Goal: Transaction & Acquisition: Purchase product/service

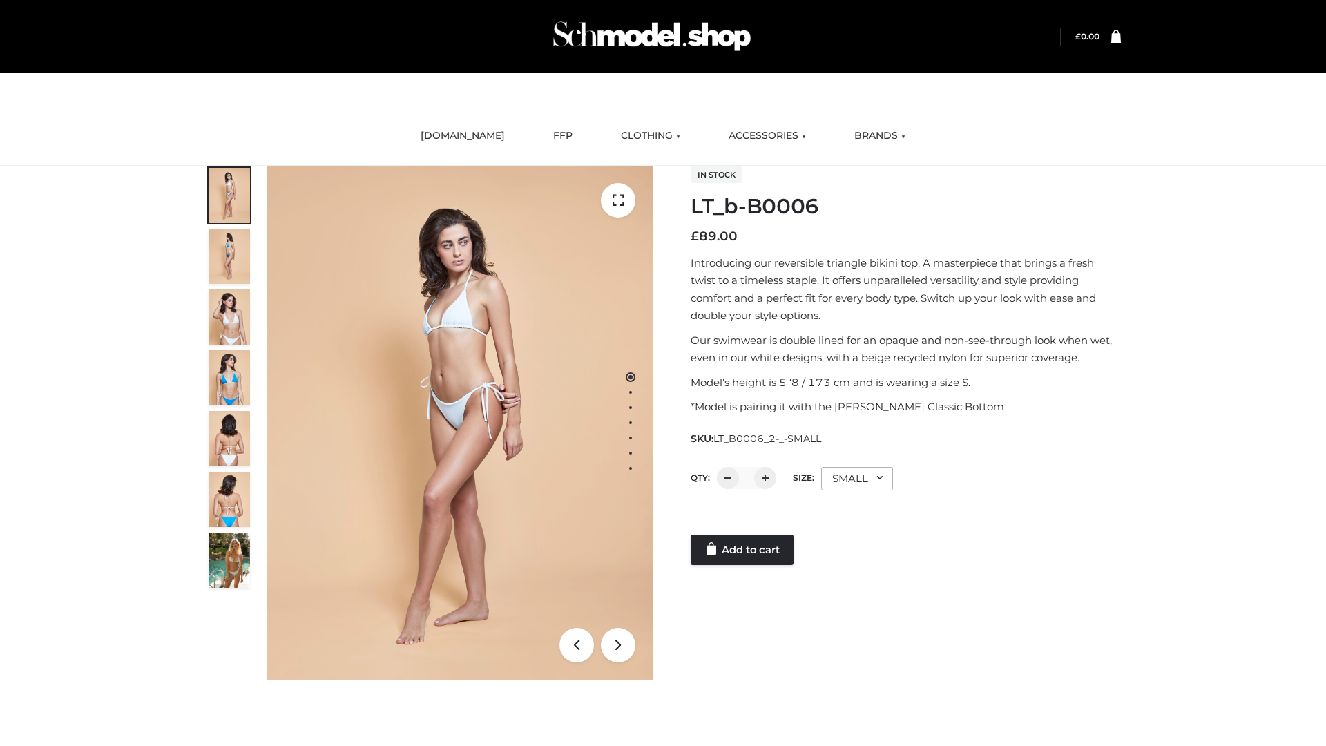
click at [743, 550] on link "Add to cart" at bounding box center [741, 549] width 103 height 30
